Goal: Transaction & Acquisition: Purchase product/service

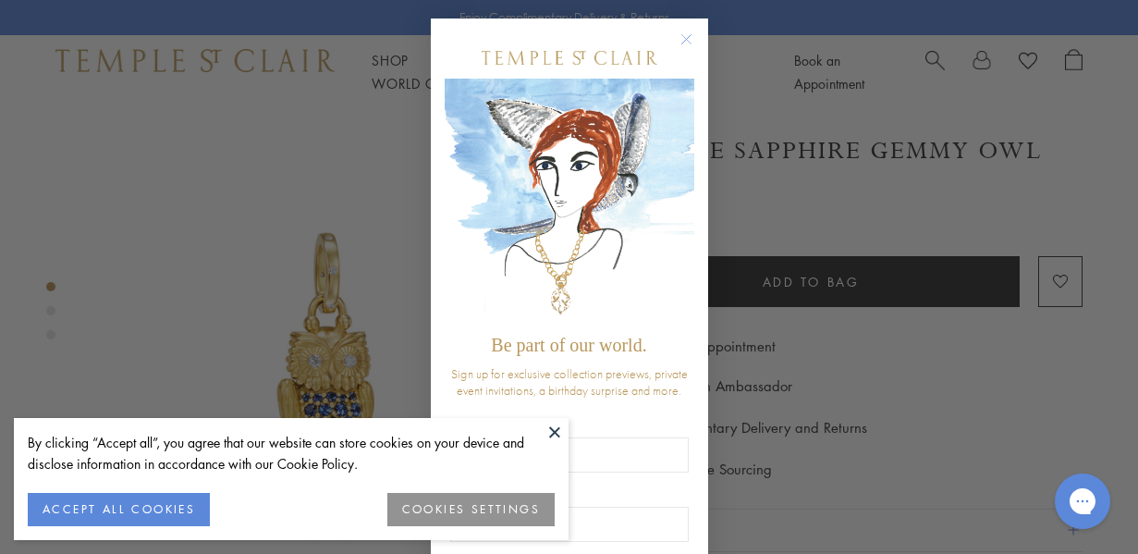
click at [846, 350] on div "Close dialog Be part of our world. Sign up for exclusive collection previews, p…" at bounding box center [569, 277] width 1138 height 554
click at [551, 426] on button at bounding box center [555, 432] width 28 height 28
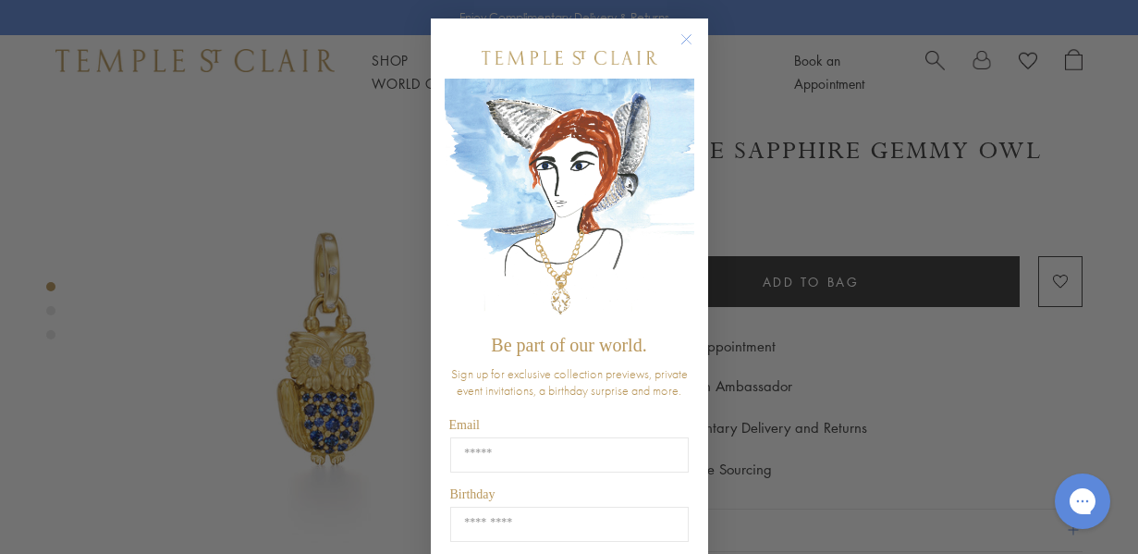
click at [686, 31] on circle "Close dialog" at bounding box center [686, 40] width 22 height 22
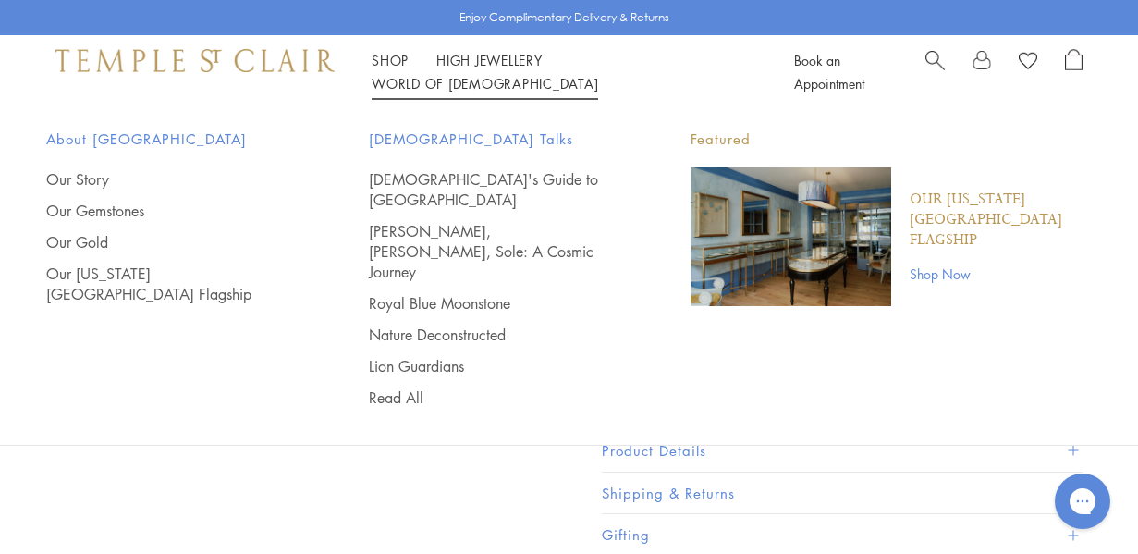
scroll to position [707, 0]
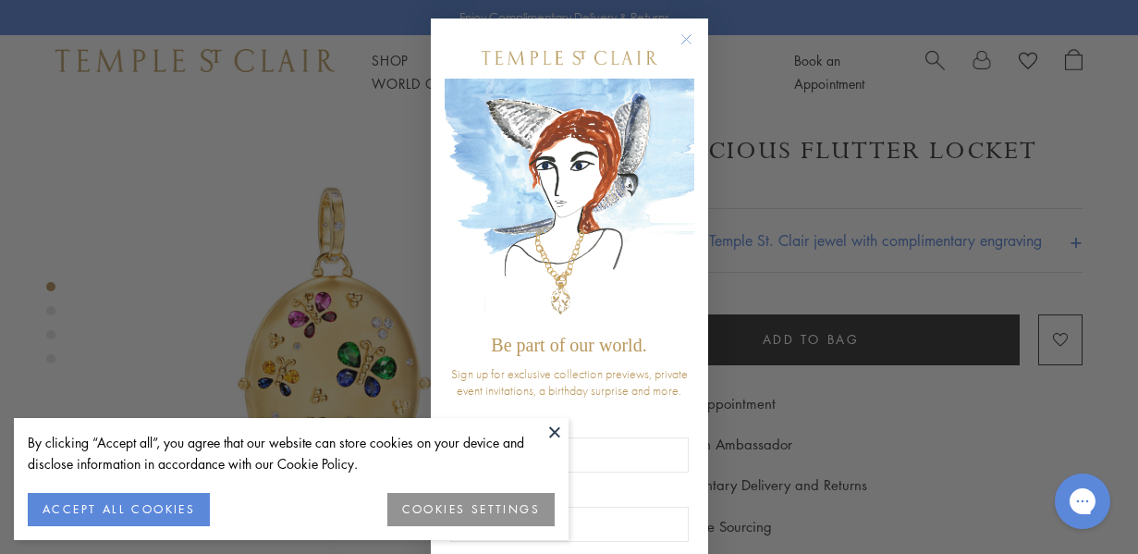
click at [671, 41] on div "POPUP Form" at bounding box center [570, 58] width 250 height 42
click at [685, 36] on circle "Close dialog" at bounding box center [686, 40] width 22 height 22
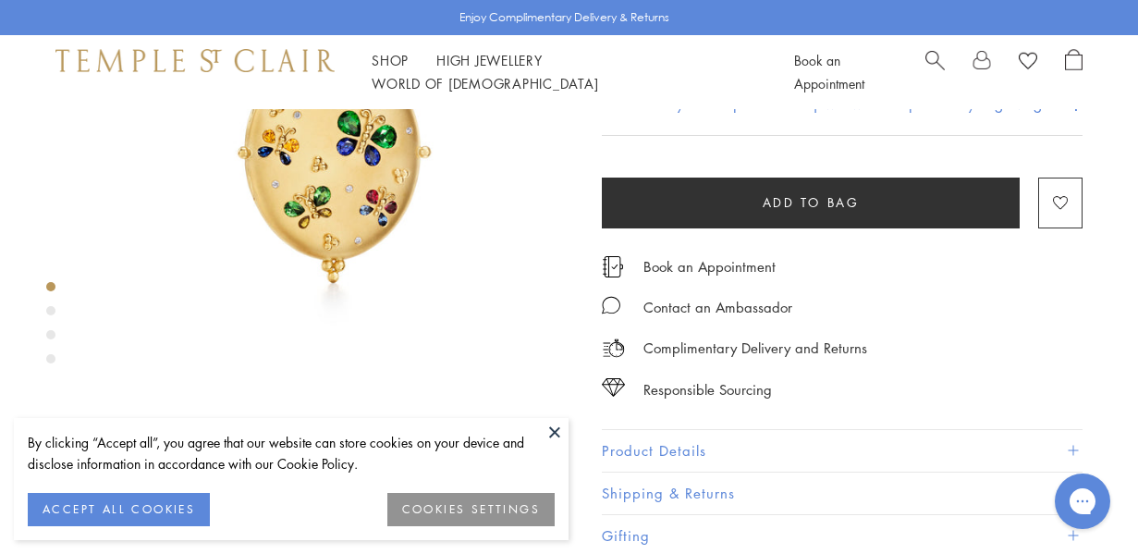
scroll to position [228, 0]
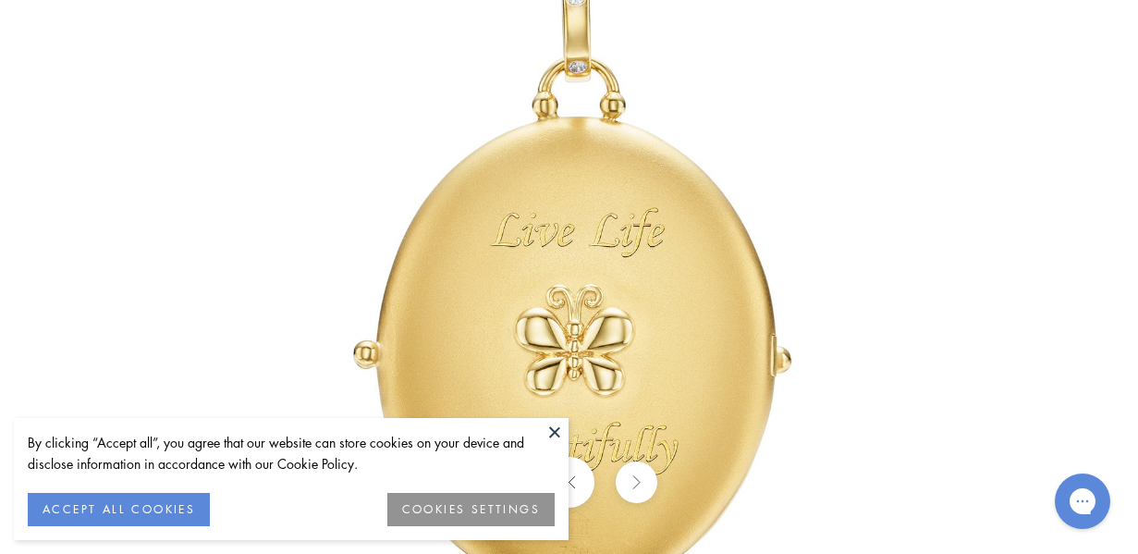
click at [556, 427] on button at bounding box center [555, 432] width 28 height 28
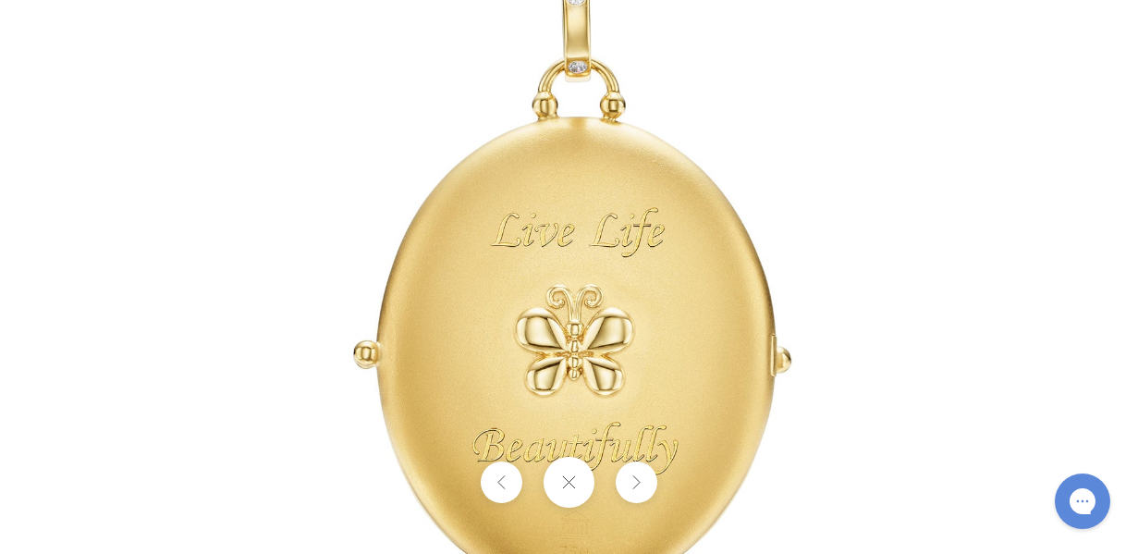
scroll to position [219, 2]
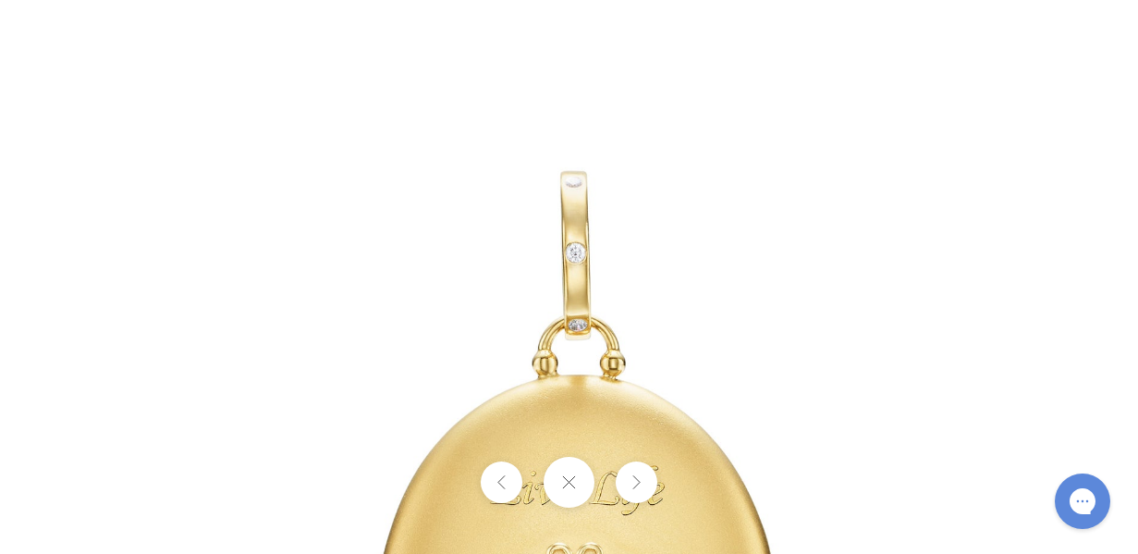
click at [571, 484] on button at bounding box center [569, 482] width 51 height 51
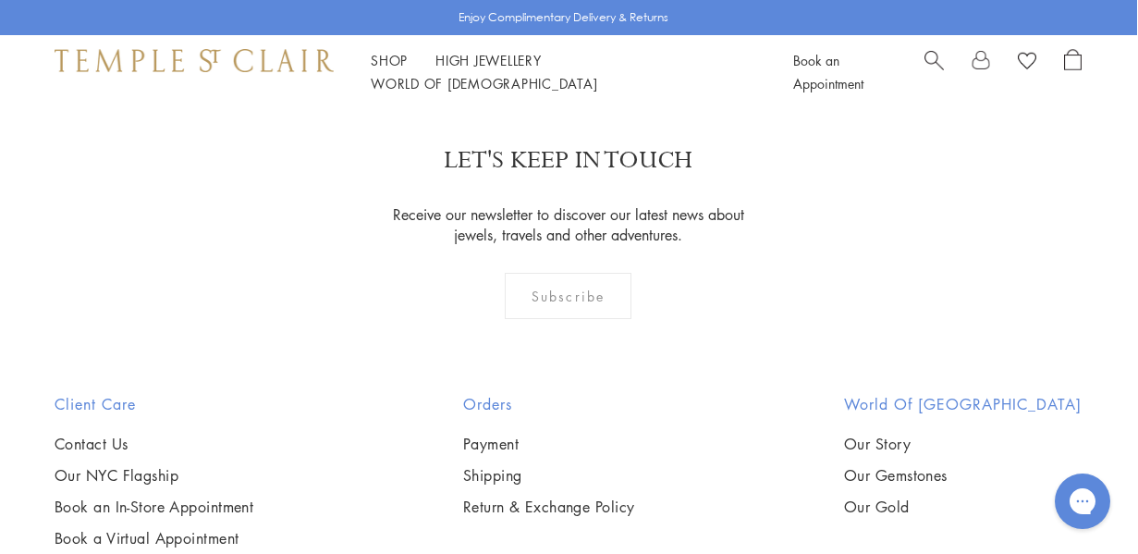
scroll to position [3307, 1]
